Goal: Find specific page/section: Find specific page/section

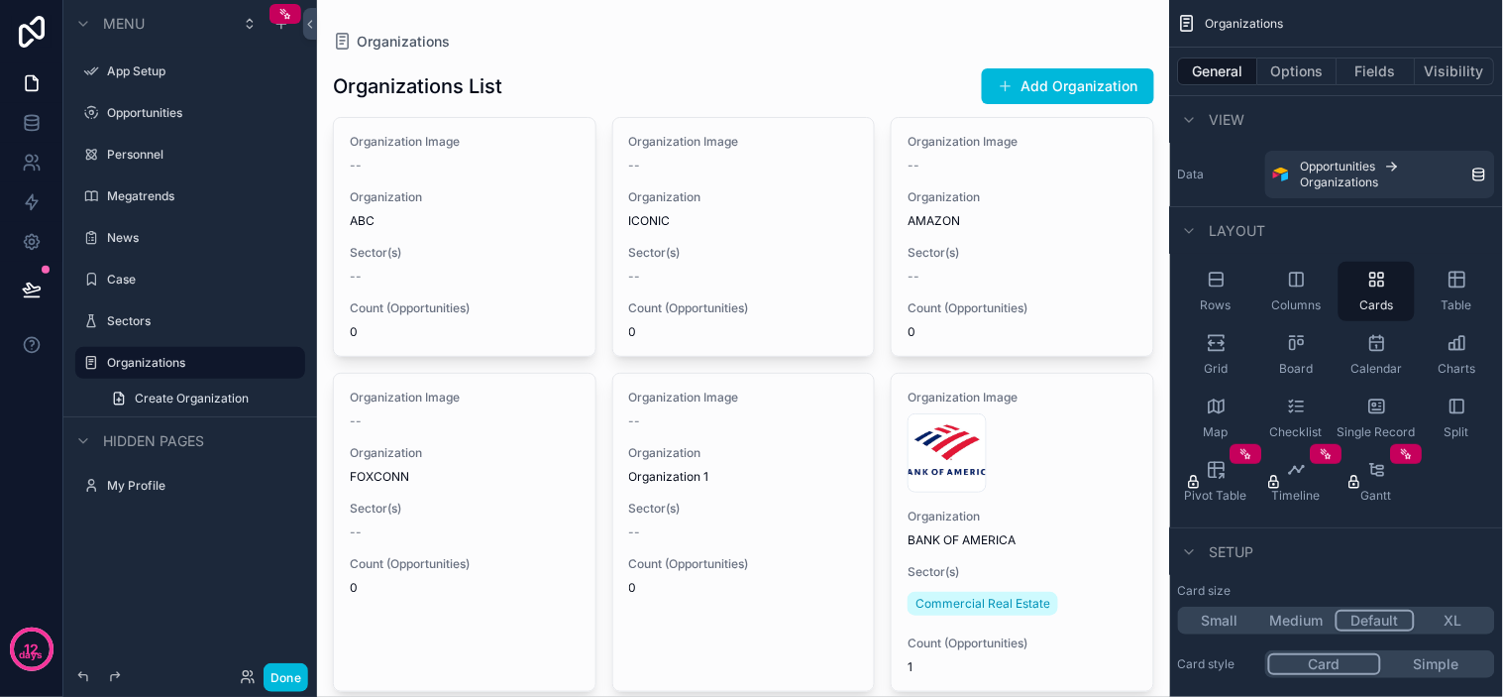
scroll to position [550, 0]
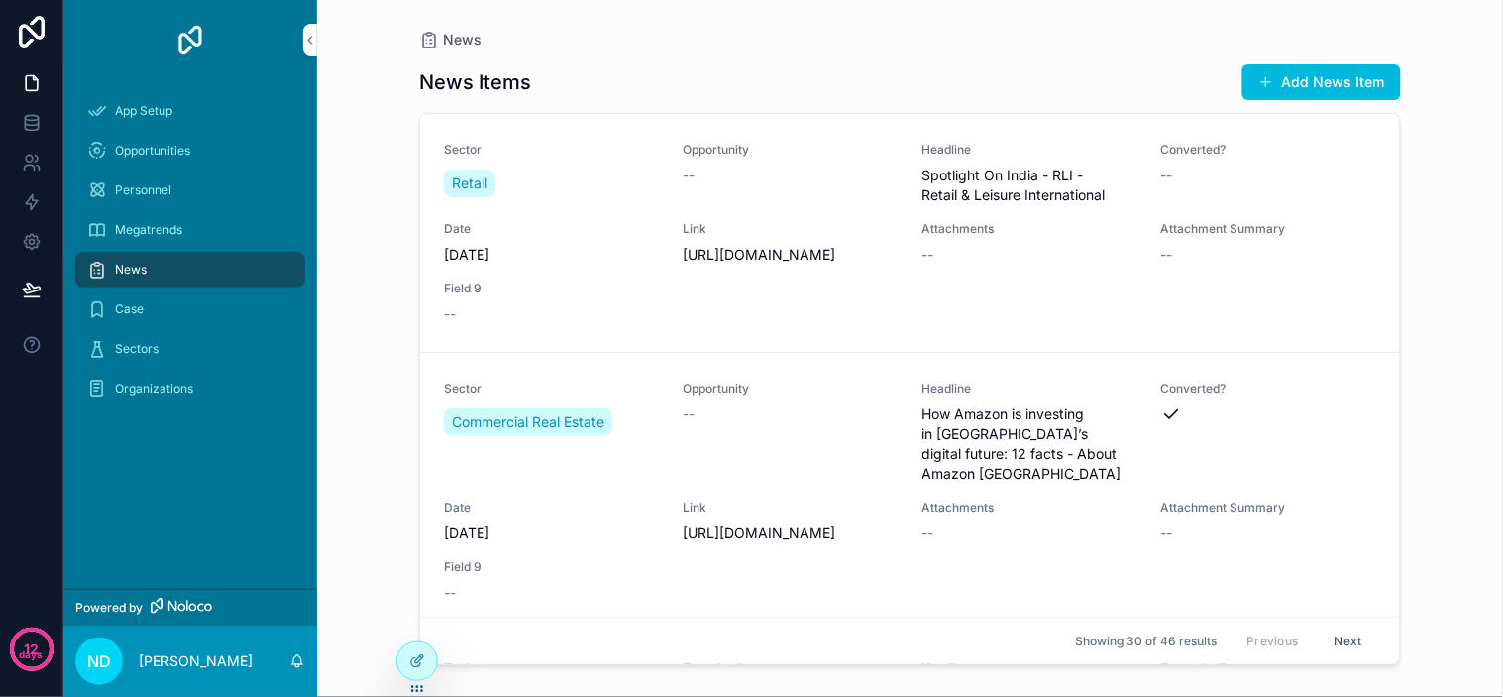
click at [373, 43] on div "News News Items Add News Item Sector Retail Opportunity -- Headline Spotlight O…" at bounding box center [910, 348] width 1186 height 697
